Goal: Task Accomplishment & Management: Use online tool/utility

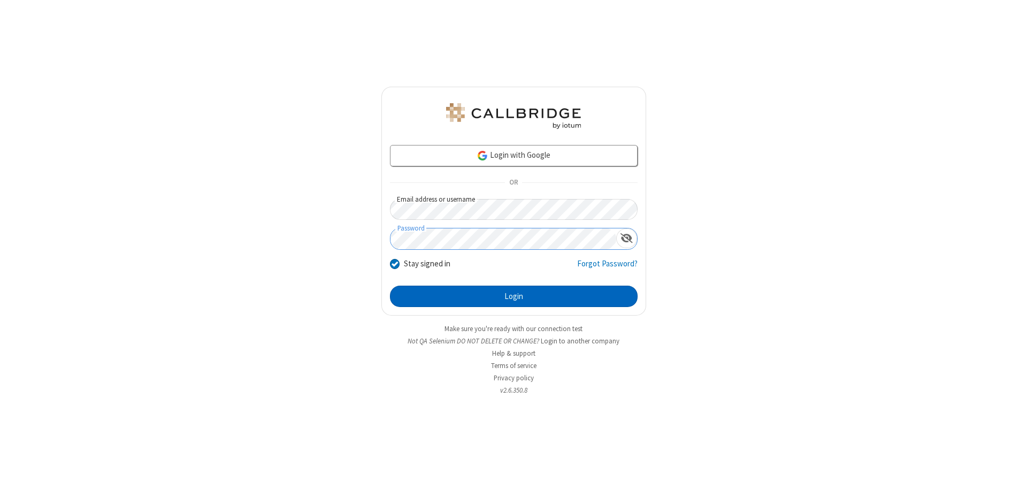
click at [513, 296] on button "Login" at bounding box center [514, 296] width 248 height 21
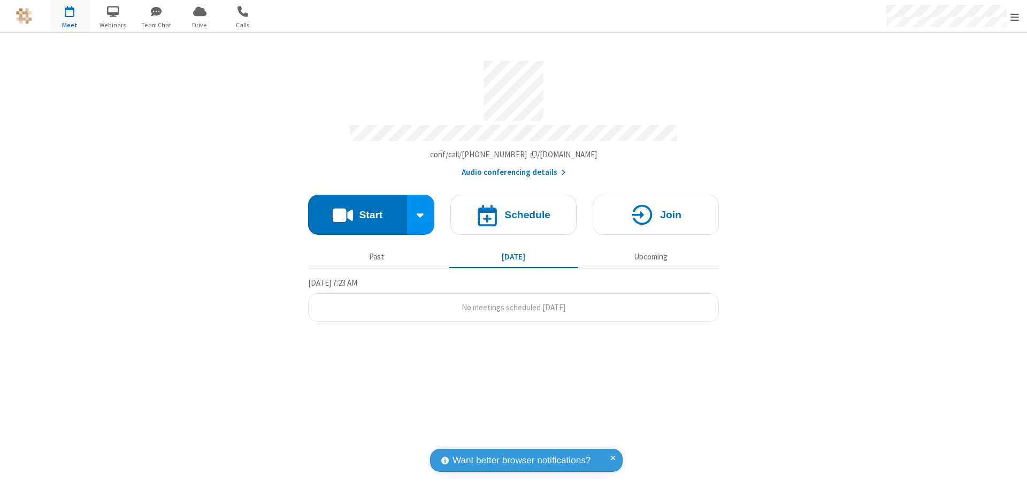
click at [357, 210] on button "Start" at bounding box center [357, 215] width 99 height 40
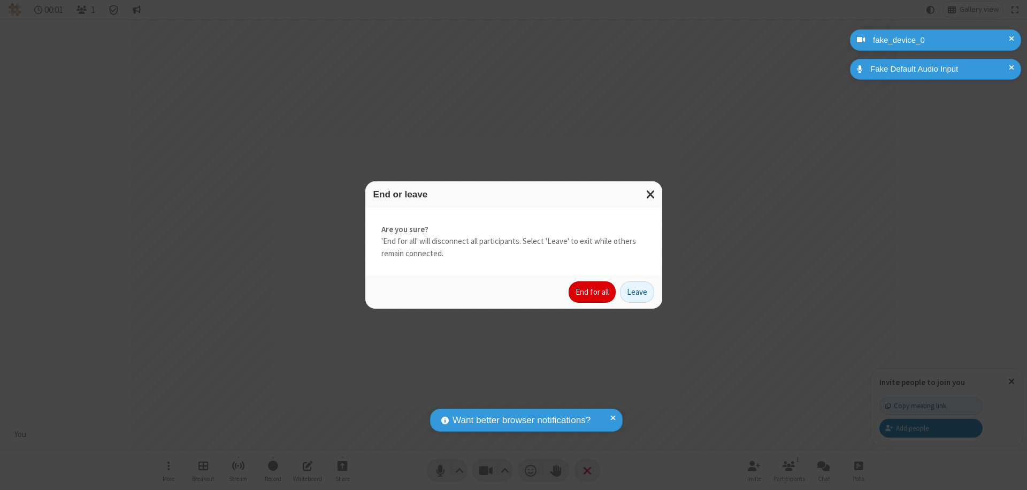
click at [592, 292] on button "End for all" at bounding box center [591, 291] width 47 height 21
